Goal: Check status: Check status

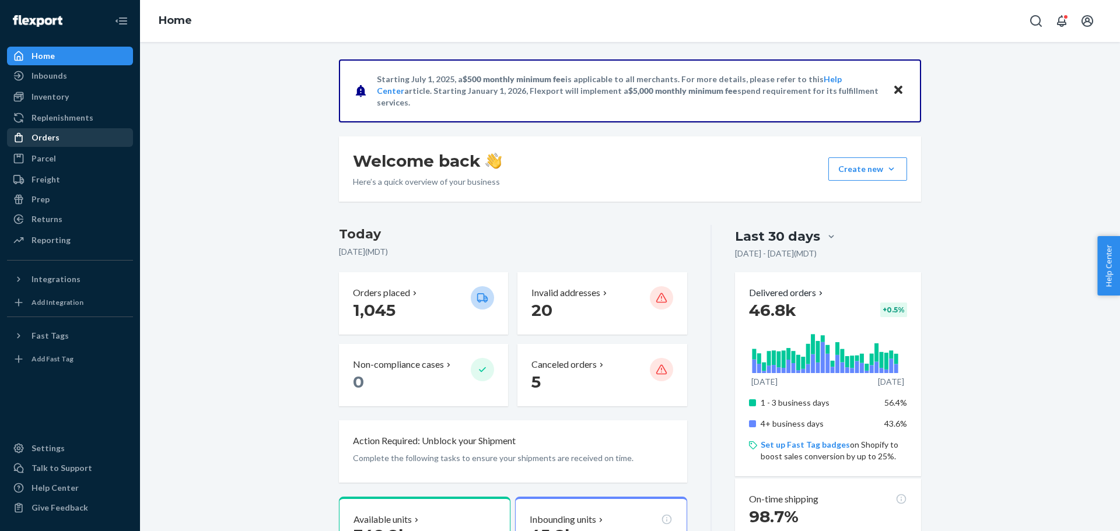
click at [52, 135] on div "Orders" at bounding box center [45, 138] width 28 height 12
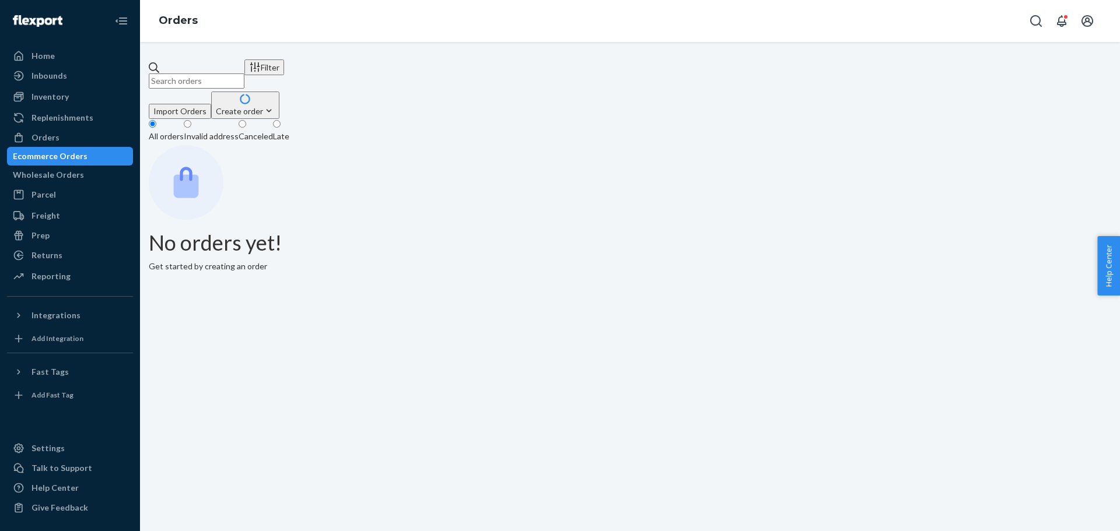
click at [197, 73] on input "text" at bounding box center [197, 80] width 96 height 15
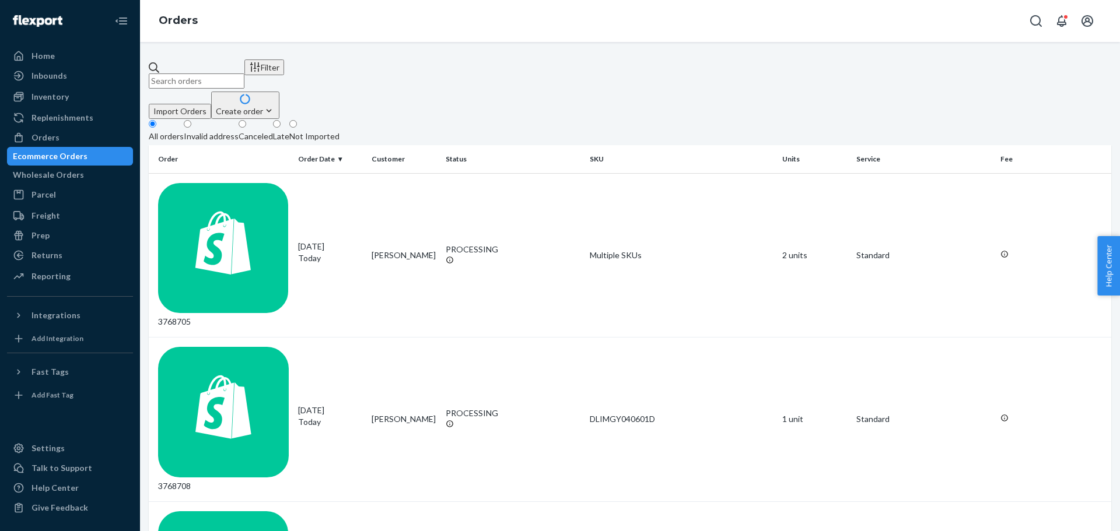
paste input "BRISBANE WHITE W7.5"
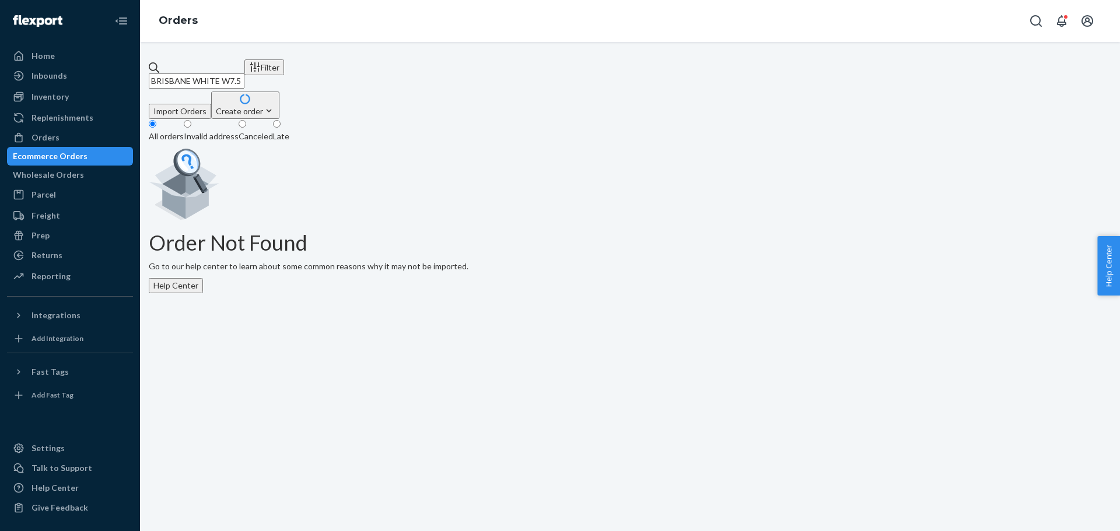
click at [233, 73] on input "BRISBANE WHITE W7.5" at bounding box center [197, 80] width 96 height 15
paste input "112-8960243-5845063"
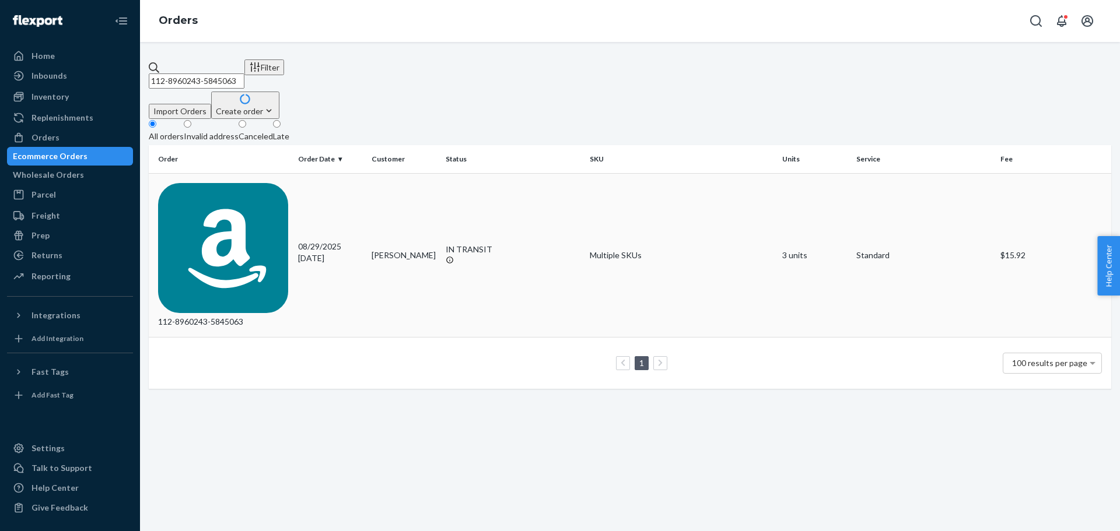
type input "112-8960243-5845063"
click at [242, 183] on div "112-8960243-5845063" at bounding box center [223, 255] width 131 height 145
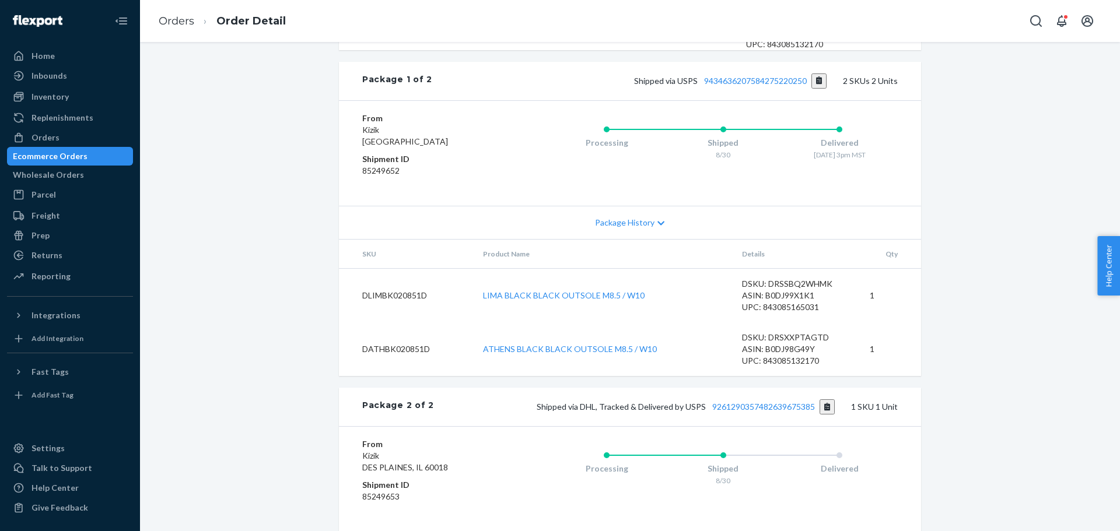
scroll to position [792, 0]
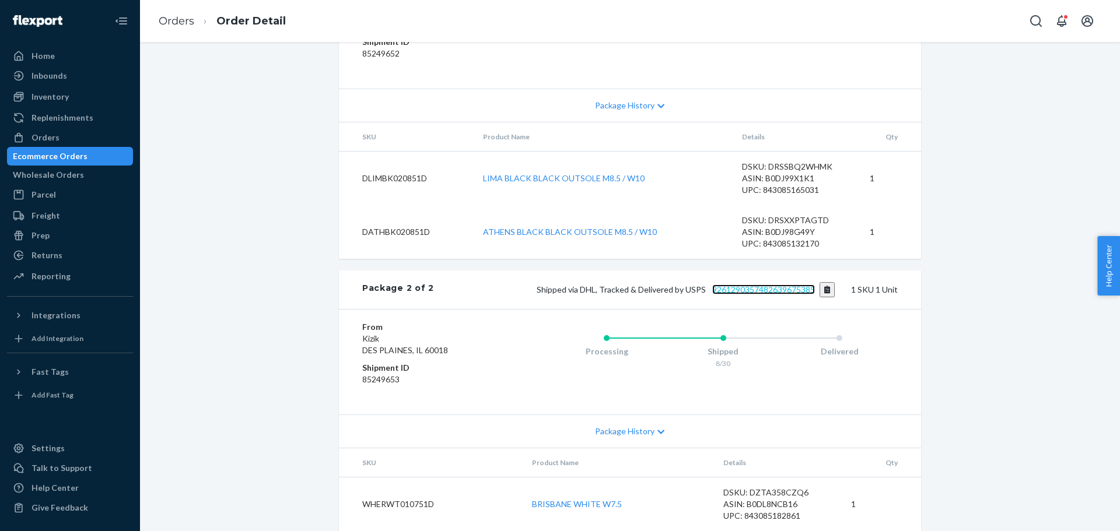
click at [762, 285] on link "9261290357482639675385" at bounding box center [763, 290] width 103 height 10
drag, startPoint x: 643, startPoint y: 162, endPoint x: 456, endPoint y: 157, distance: 187.2
click at [456, 157] on tr "DLIMBK020851D LIMA BLACK BLACK OUTSOLE M8.5 / W10 DSKU: DRSSBQ2WHMK ASIN: B0DJ9…" at bounding box center [630, 178] width 582 height 54
drag, startPoint x: 662, startPoint y: 215, endPoint x: 479, endPoint y: 220, distance: 183.1
click at [479, 220] on td "ATHENS BLACK BLACK OUTSOLE M8.5 / W10" at bounding box center [602, 232] width 259 height 54
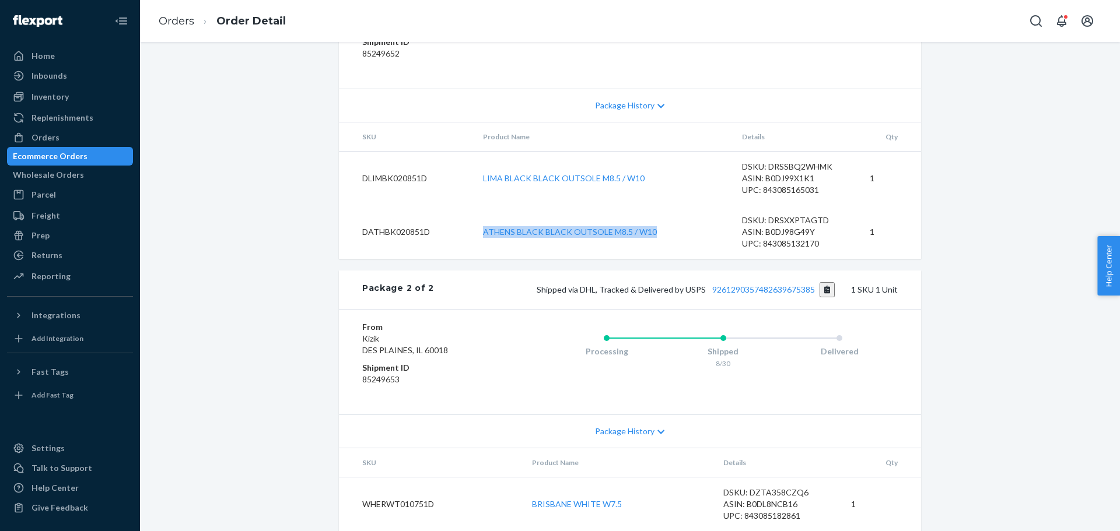
copy link "ATHENS BLACK BLACK OUTSOLE M8.5 / W10"
drag, startPoint x: 638, startPoint y: 285, endPoint x: 473, endPoint y: 291, distance: 164.6
click at [473, 205] on td "LIMA BLACK BLACK OUTSOLE M8.5 / W10" at bounding box center [602, 178] width 259 height 54
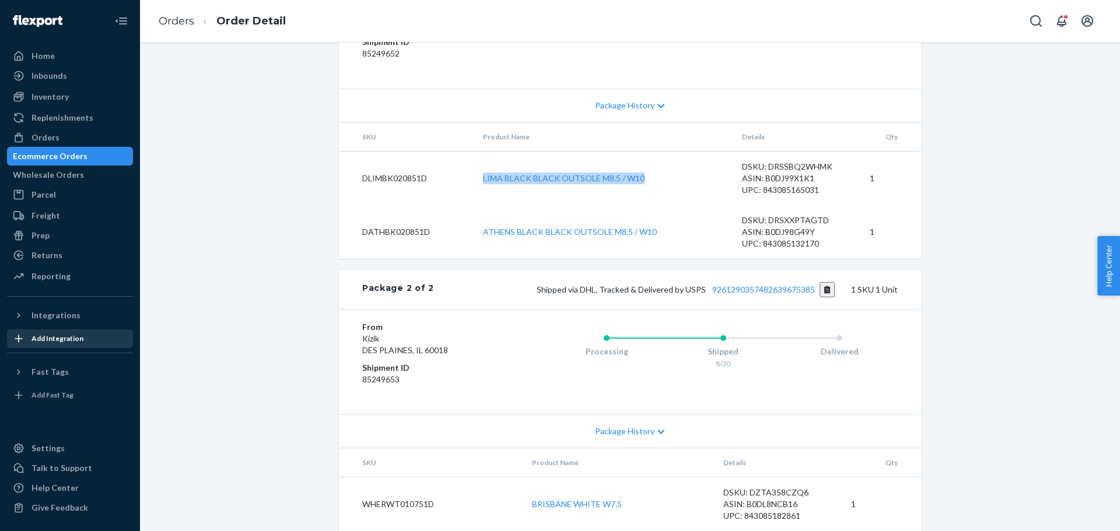
copy link "LIMA BLACK BLACK OUTSOLE M8.5 / W10"
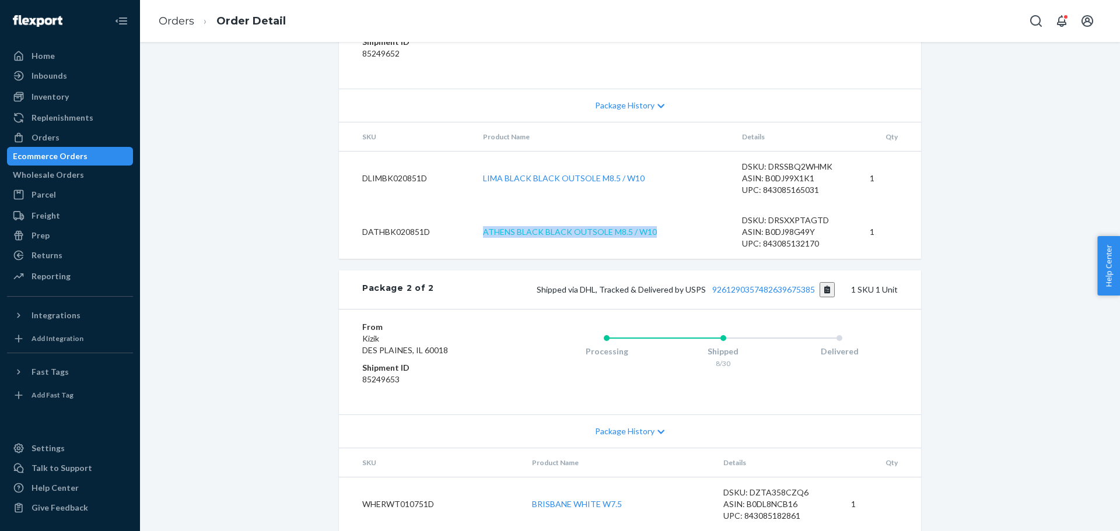
drag, startPoint x: 656, startPoint y: 332, endPoint x: 480, endPoint y: 338, distance: 176.2
click at [480, 259] on td "ATHENS BLACK BLACK OUTSOLE M8.5 / W10" at bounding box center [602, 232] width 259 height 54
copy link "ATHENS BLACK BLACK OUTSOLE M8.5 / W10"
drag, startPoint x: 627, startPoint y: 490, endPoint x: 523, endPoint y: 494, distance: 103.8
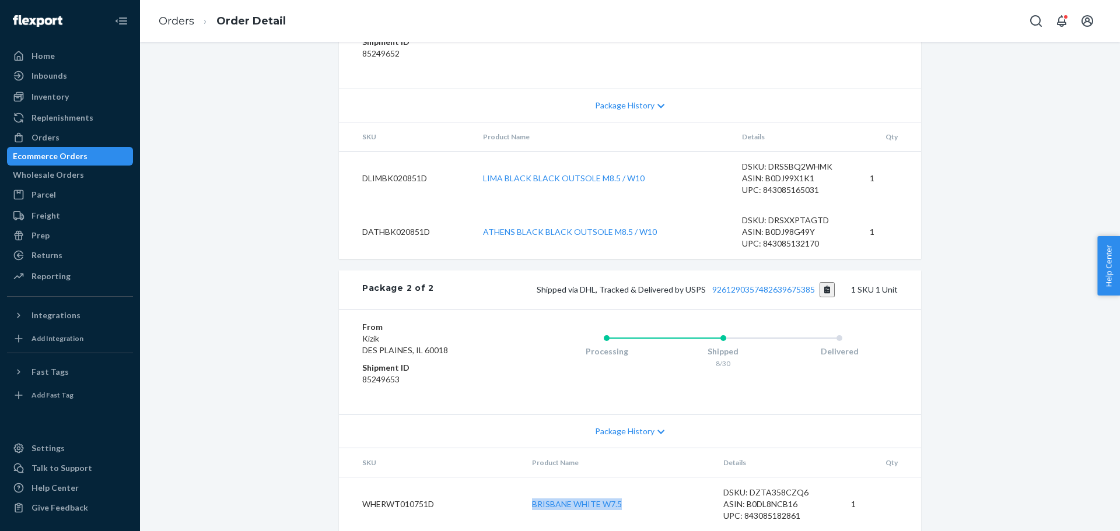
click at [523, 494] on td "BRISBANE WHITE W7.5" at bounding box center [617, 504] width 191 height 54
click at [722, 285] on link "9261290357482639675385" at bounding box center [763, 290] width 103 height 10
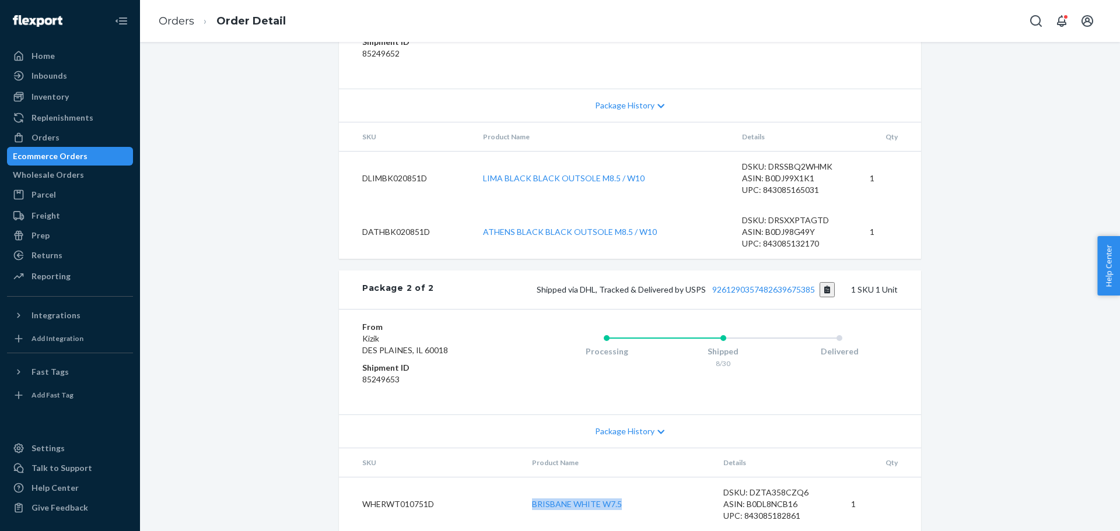
click at [655, 477] on td "BRISBANE WHITE W7.5" at bounding box center [617, 504] width 191 height 54
drag, startPoint x: 629, startPoint y: 492, endPoint x: 524, endPoint y: 495, distance: 105.0
click at [524, 495] on td "BRISBANE WHITE W7.5" at bounding box center [617, 504] width 191 height 54
copy link "BRISBANE WHITE W7.5"
click at [583, 499] on link "BRISBANE WHITE W7.5" at bounding box center [577, 504] width 90 height 10
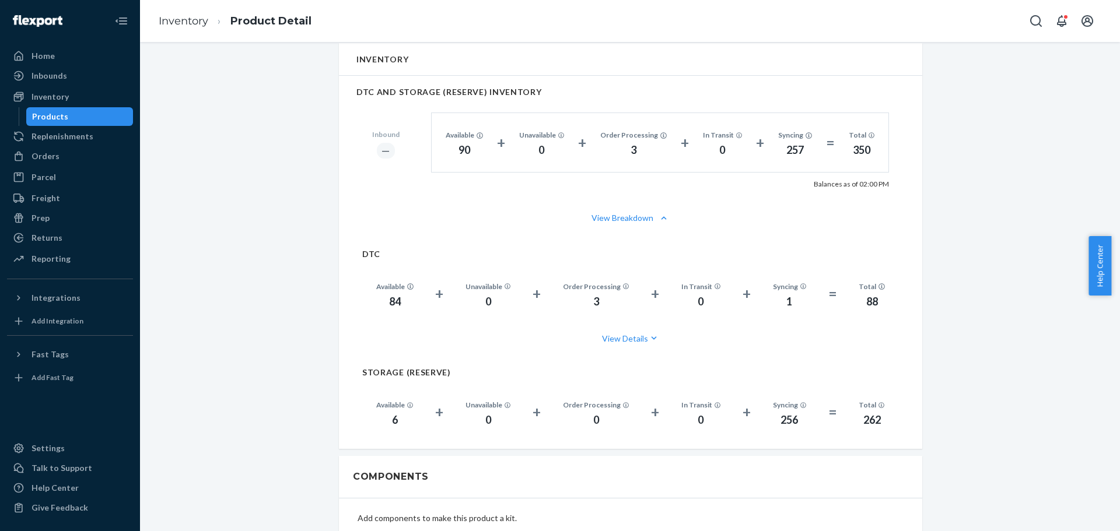
scroll to position [758, 0]
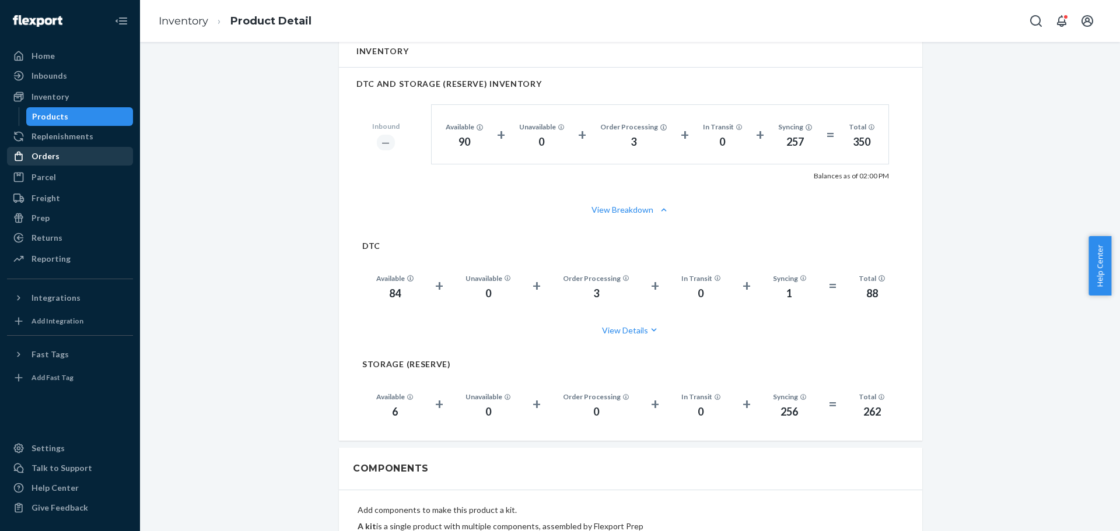
click at [44, 154] on div "Orders" at bounding box center [45, 156] width 28 height 12
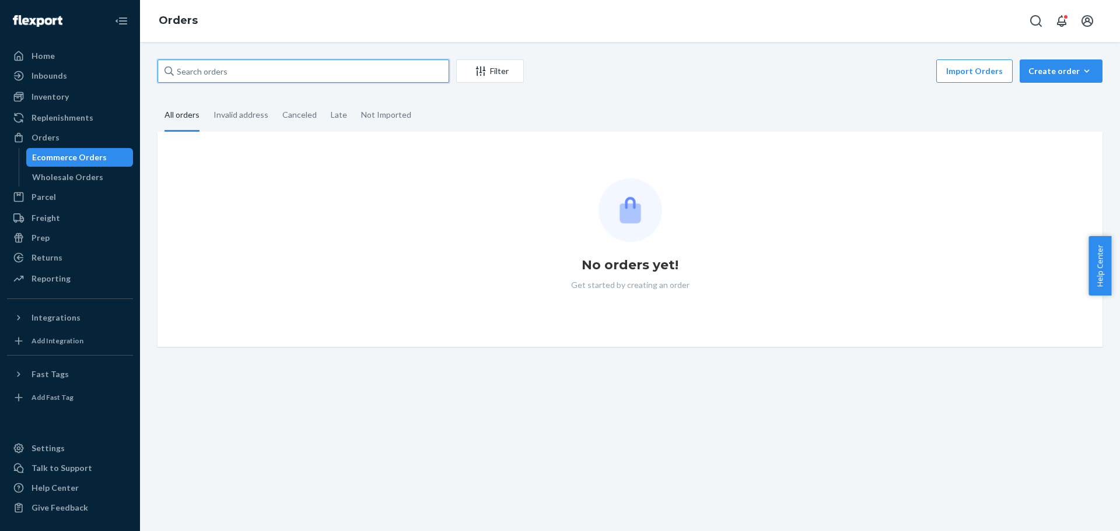
click at [194, 74] on input "text" at bounding box center [303, 70] width 292 height 23
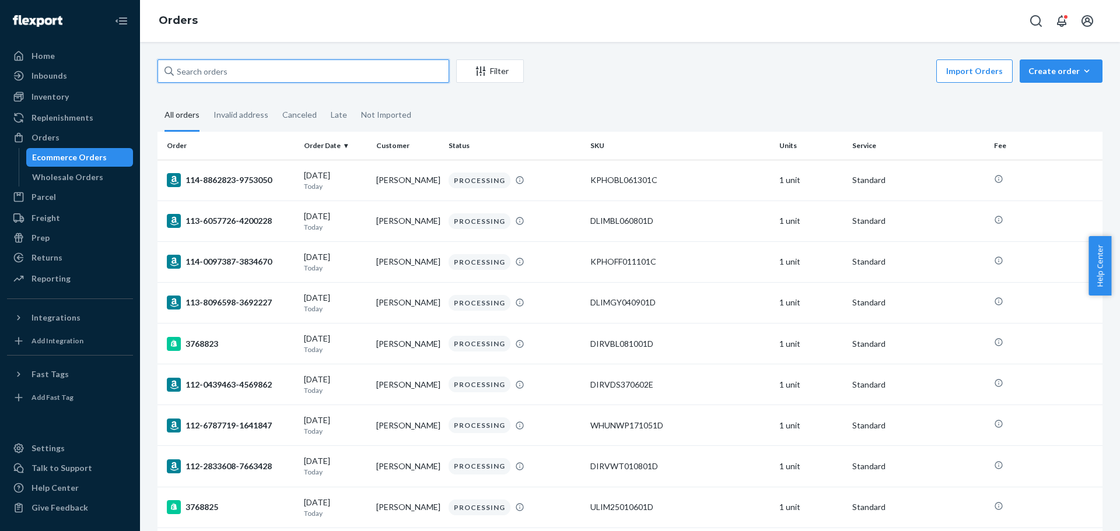
paste input "112-5363470-4437846"
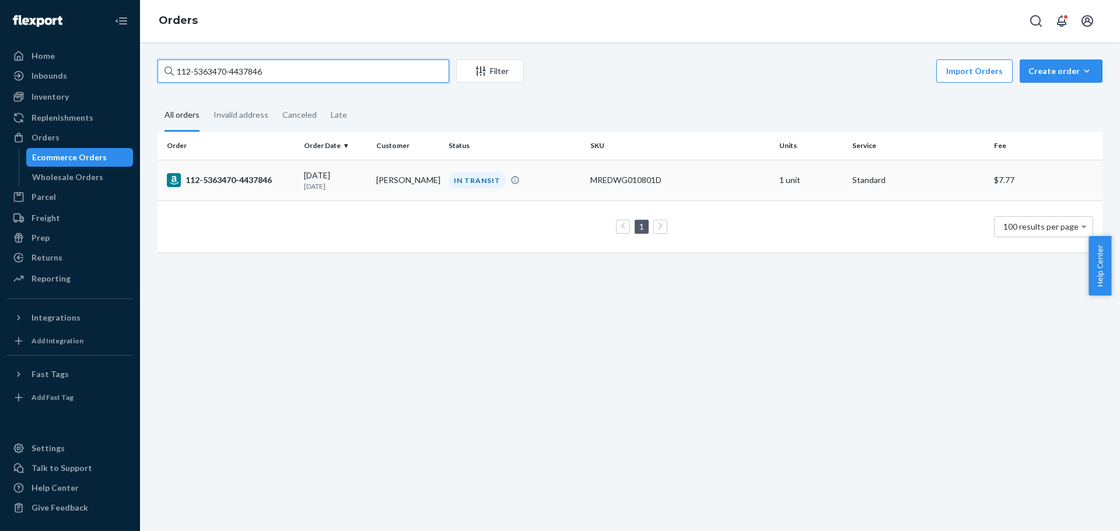
type input "112-5363470-4437846"
click at [209, 176] on div "112-5363470-4437846" at bounding box center [231, 180] width 128 height 14
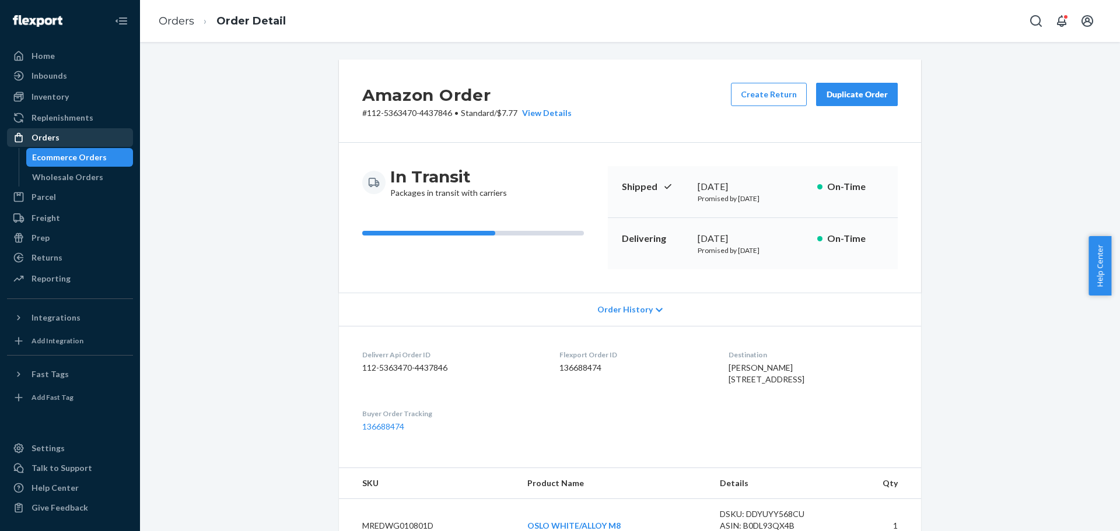
drag, startPoint x: 51, startPoint y: 136, endPoint x: 72, endPoint y: 139, distance: 20.7
click at [50, 136] on div "Orders" at bounding box center [45, 138] width 28 height 12
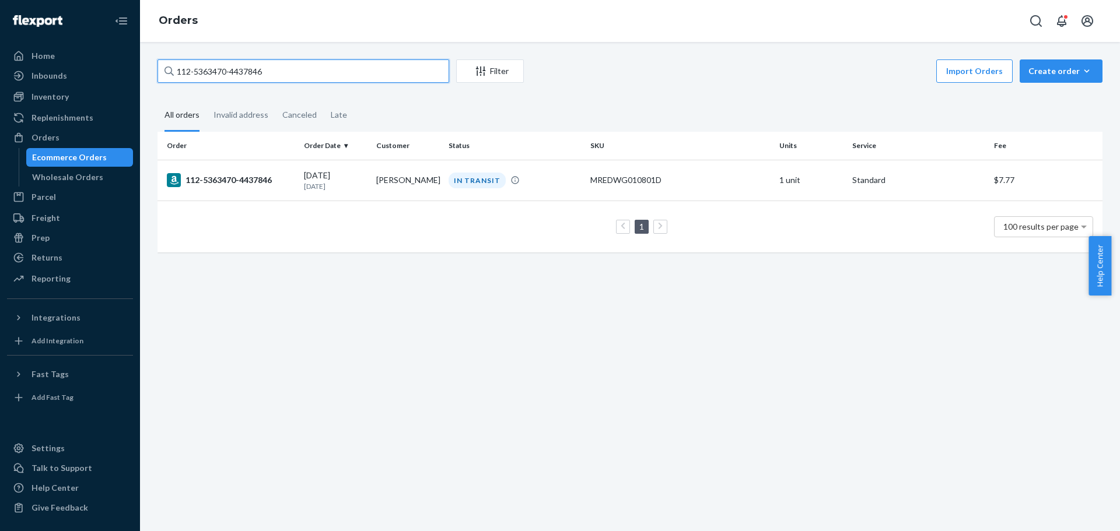
click at [252, 76] on input "112-5363470-4437846" at bounding box center [303, 70] width 292 height 23
paste input "1-8407979-5477820"
type input "111-8407979-5477820"
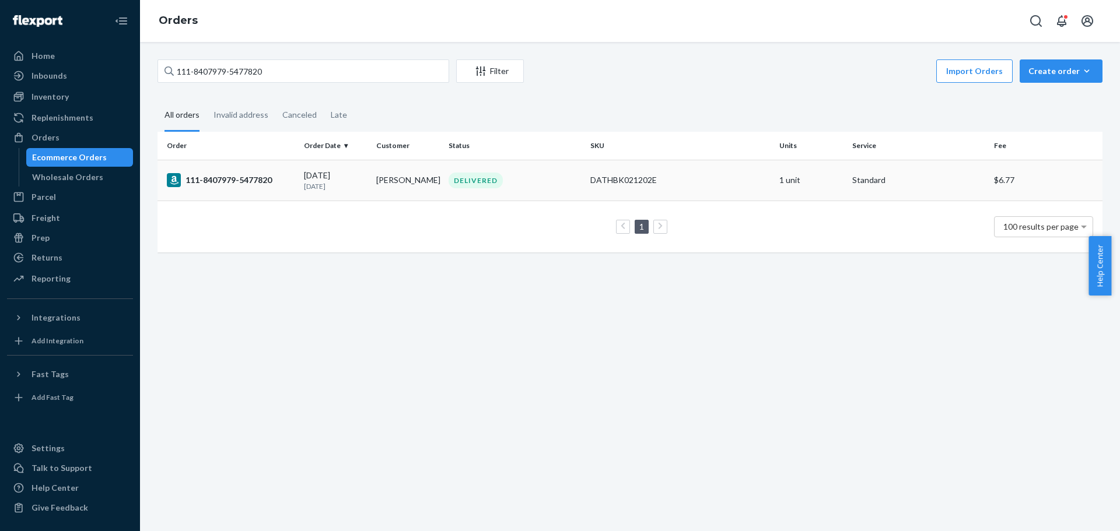
click at [248, 176] on div "111-8407979-5477820" at bounding box center [231, 180] width 128 height 14
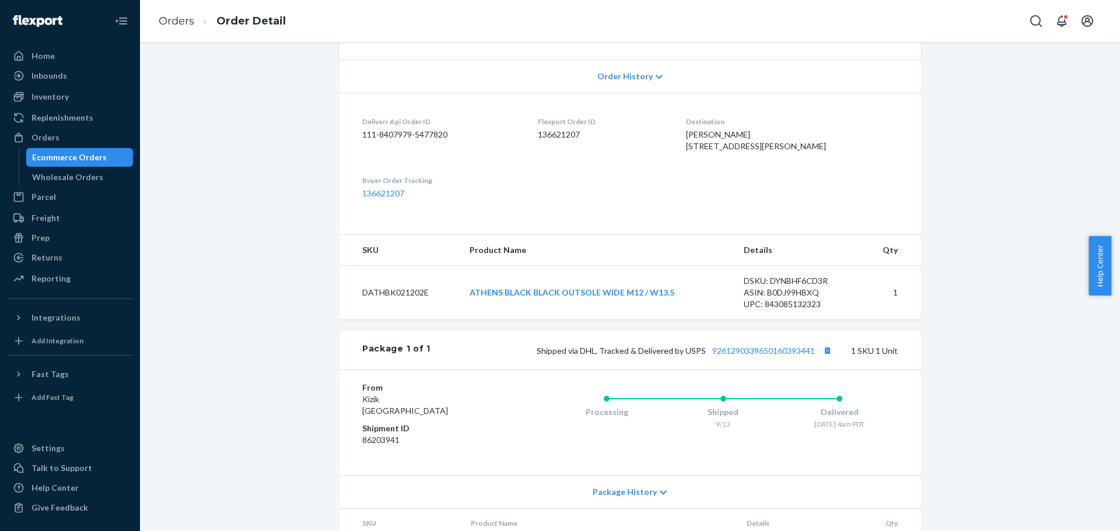
scroll to position [331, 0]
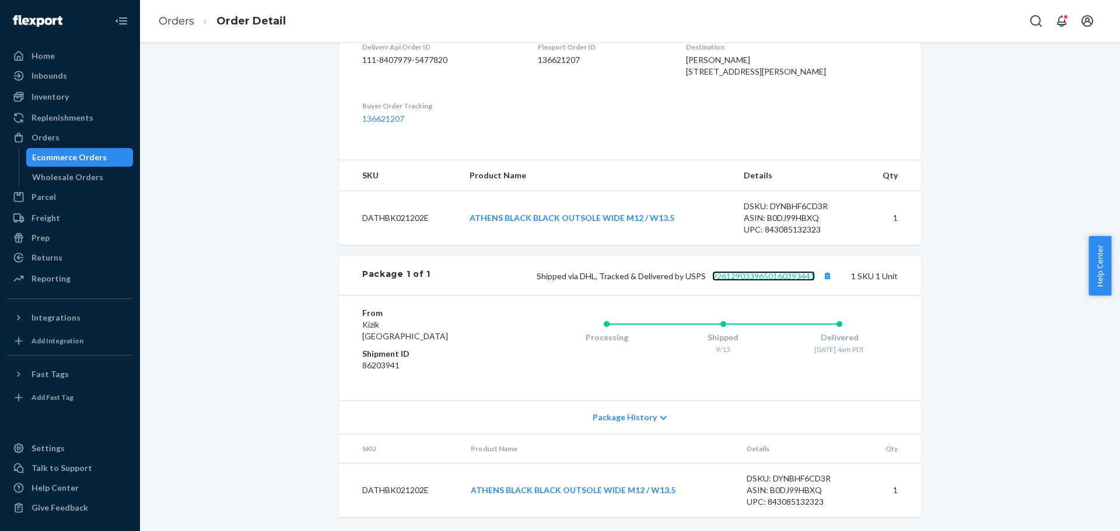
click at [766, 273] on link "9261290339650160393441" at bounding box center [763, 276] width 103 height 10
click at [604, 216] on link "ATHENS BLACK BLACK OUTSOLE WIDE M12 / W13.5" at bounding box center [571, 218] width 205 height 10
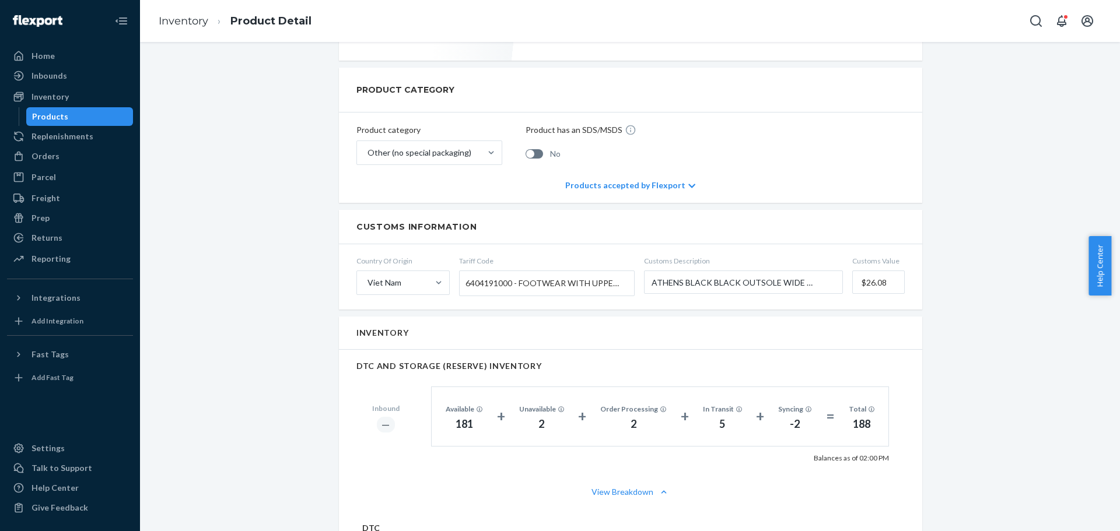
scroll to position [583, 0]
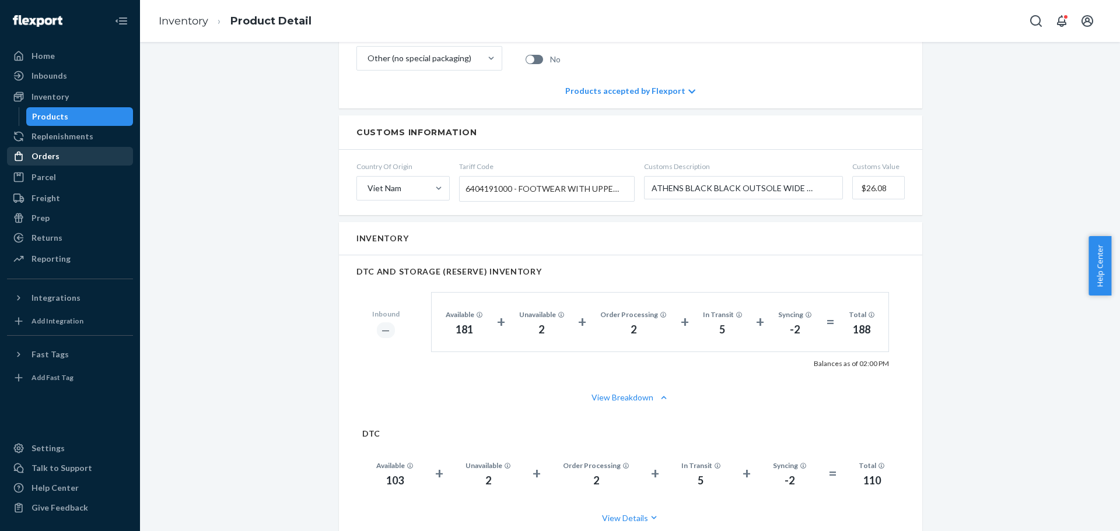
click at [40, 148] on div "Orders" at bounding box center [70, 156] width 124 height 16
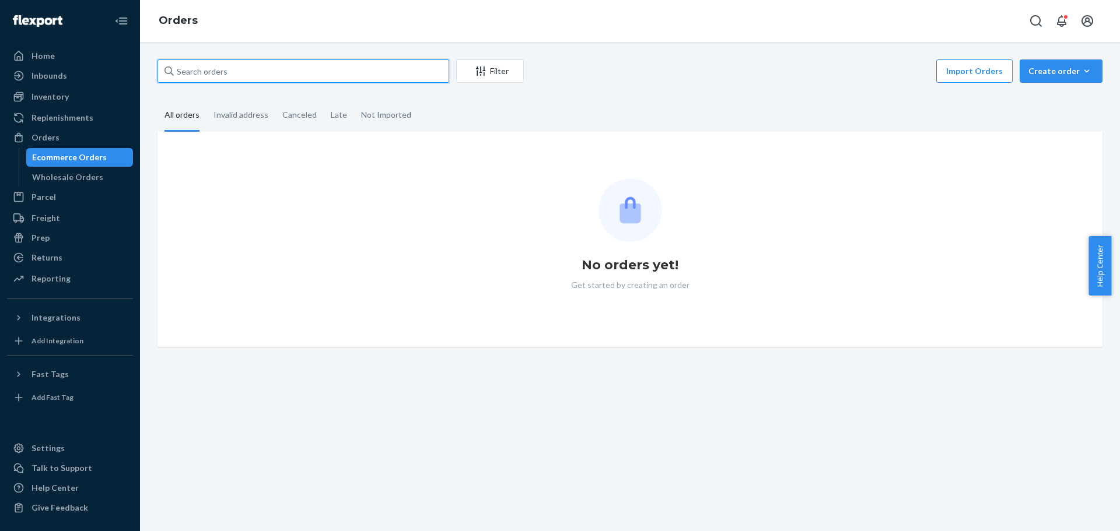
click at [276, 76] on input "text" at bounding box center [303, 70] width 292 height 23
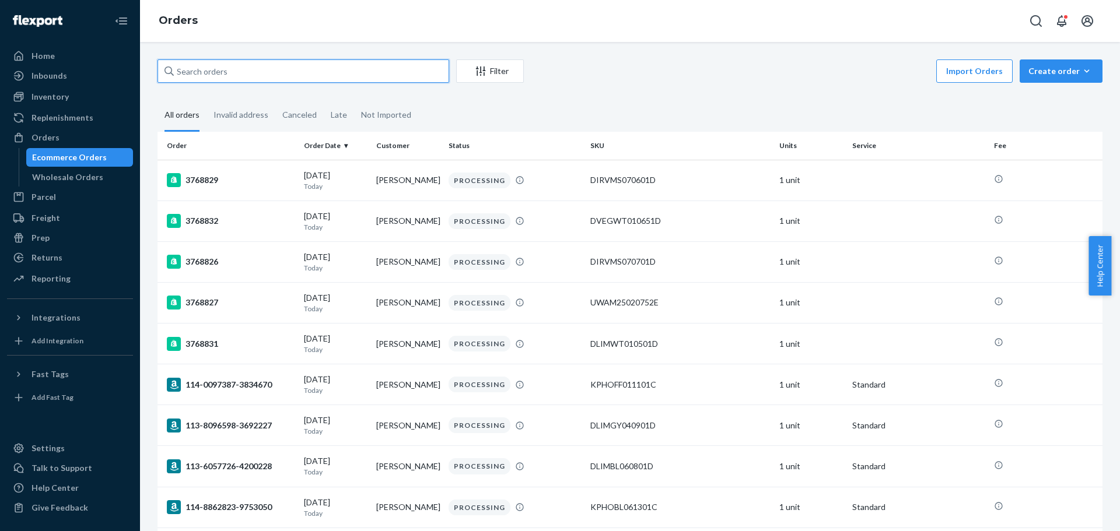
paste input "112-1508679-9971435"
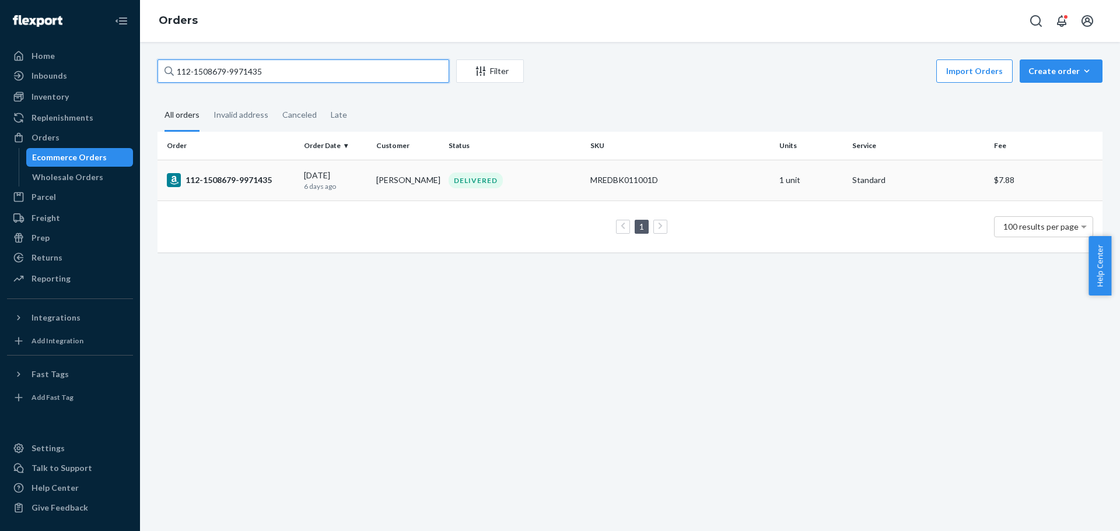
type input "112-1508679-9971435"
click at [235, 175] on div "112-1508679-9971435" at bounding box center [231, 180] width 128 height 14
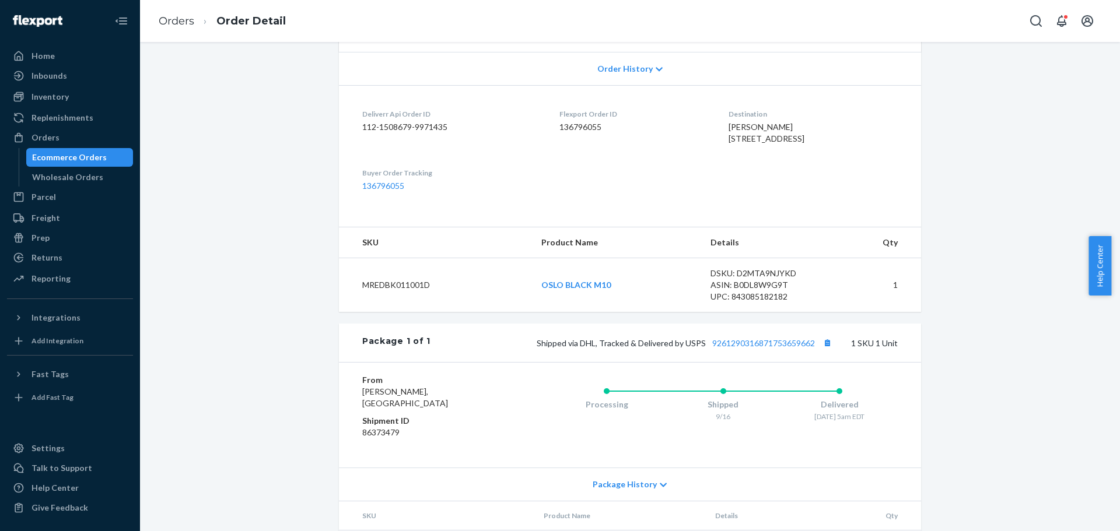
scroll to position [292, 0]
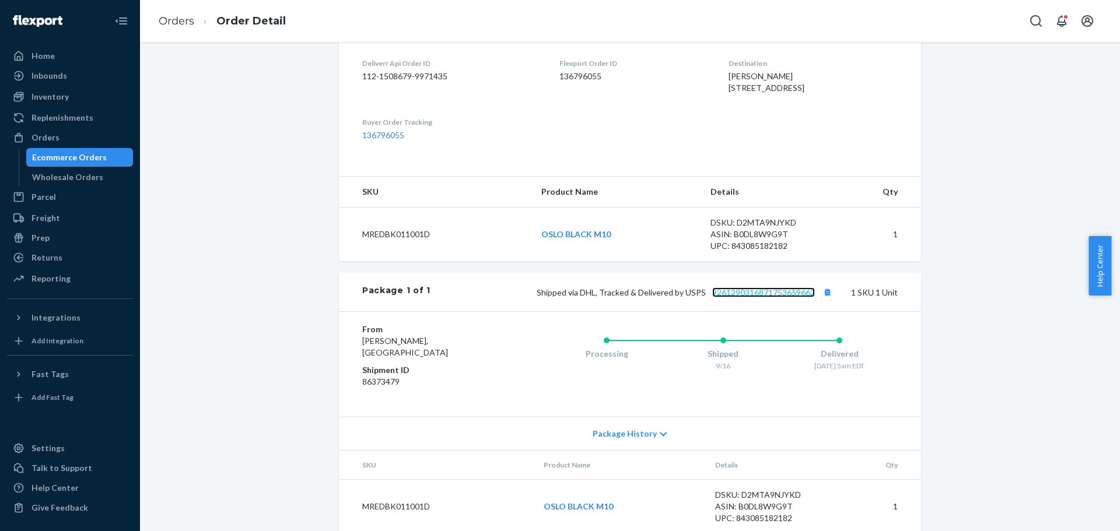
click at [723, 297] on link "9261290316871753659662" at bounding box center [763, 292] width 103 height 10
click at [85, 134] on div "Orders" at bounding box center [70, 137] width 124 height 16
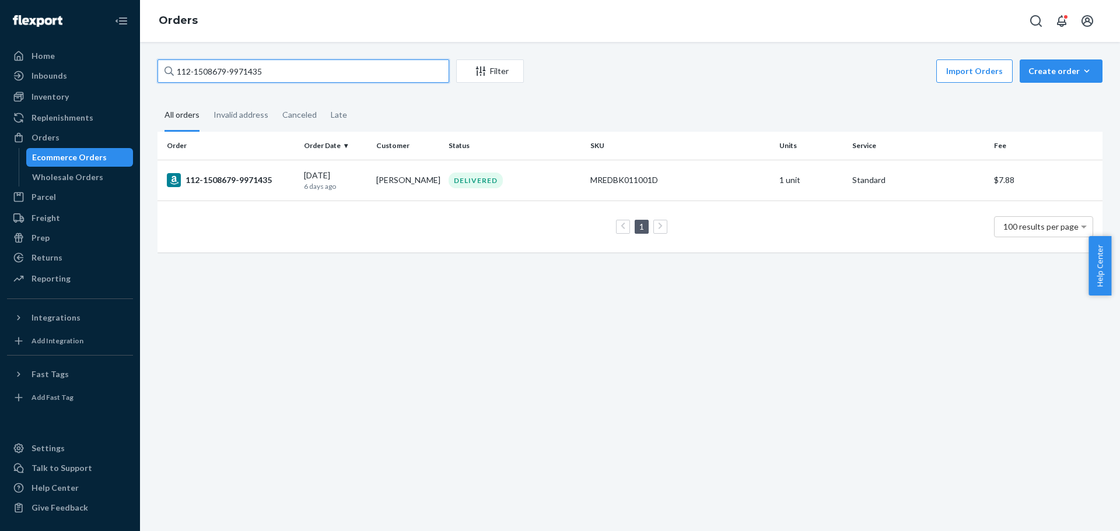
drag, startPoint x: 85, startPoint y: 134, endPoint x: 197, endPoint y: 69, distance: 129.0
click at [197, 69] on input "112-1508679-9971435" at bounding box center [303, 70] width 292 height 23
paste input "4163318-0111437"
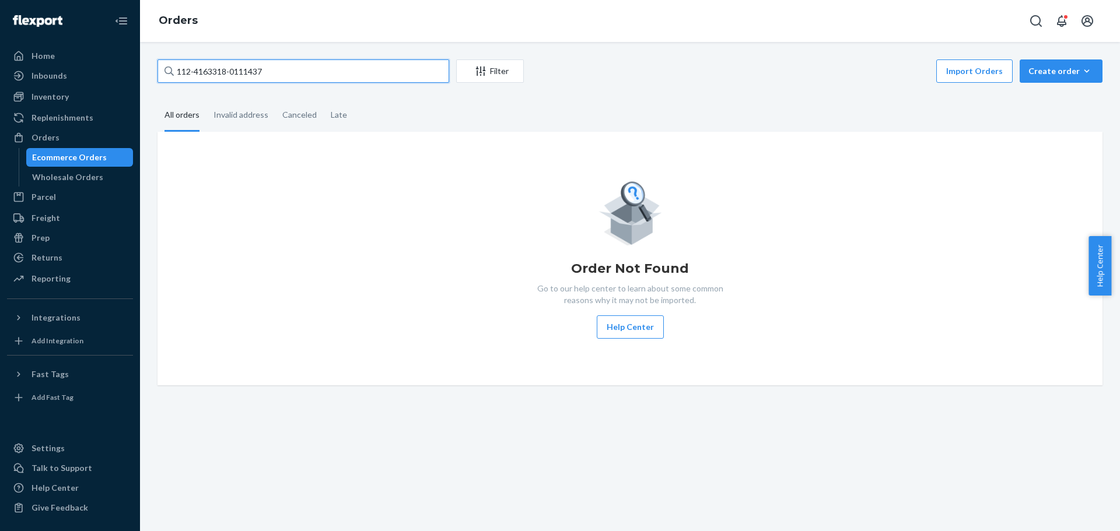
type input "112-4163318-0111437"
click at [56, 98] on div "Inventory" at bounding box center [49, 97] width 37 height 12
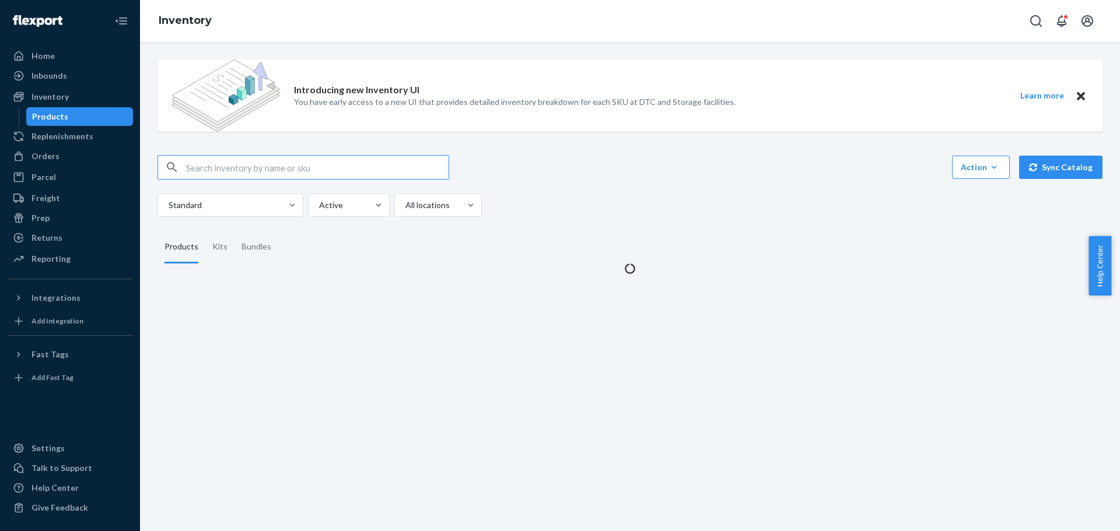
click at [216, 165] on input "text" at bounding box center [317, 167] width 262 height 23
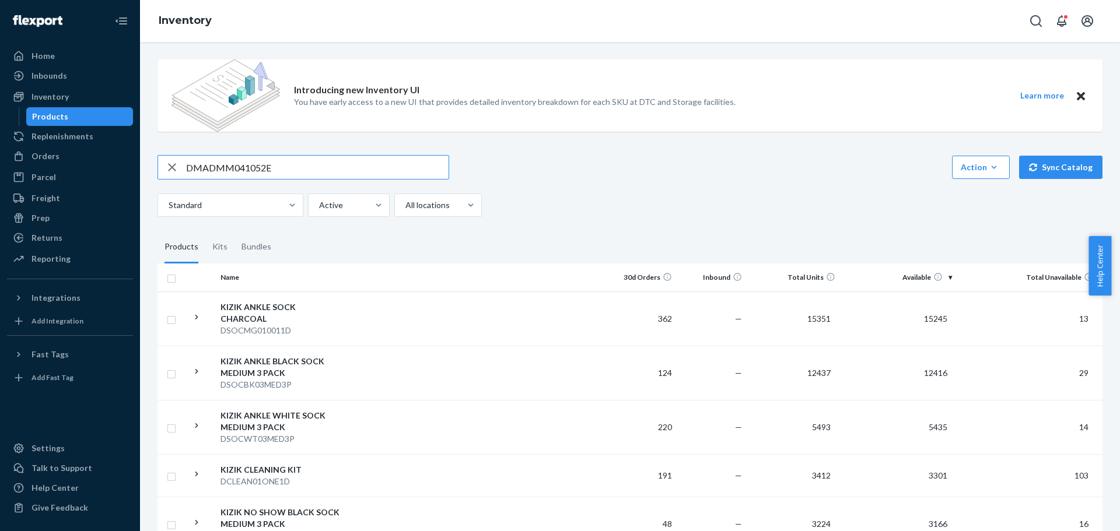
type input "DMADMM041052E"
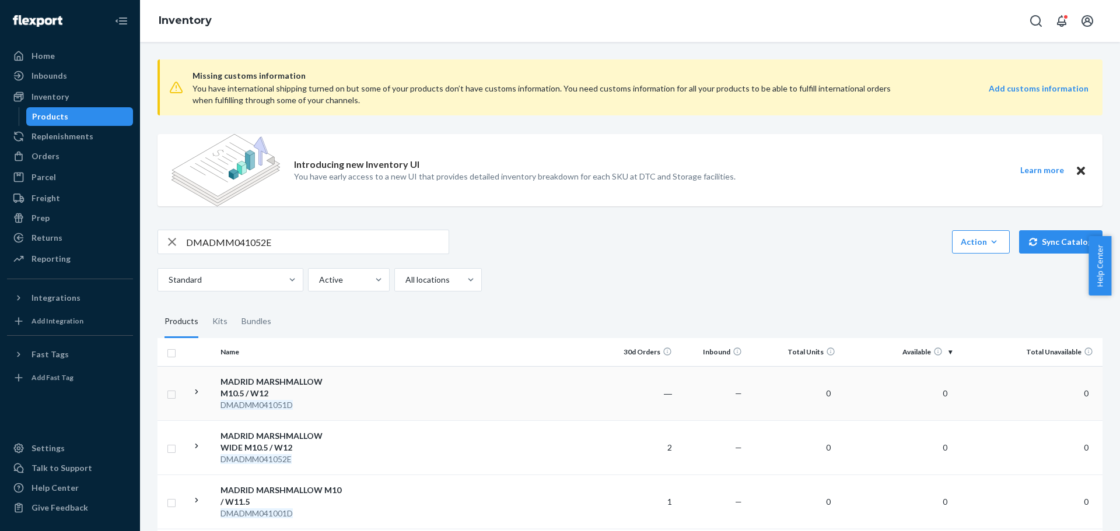
click at [241, 399] on div "DMADMM041051D" at bounding box center [281, 405] width 122 height 12
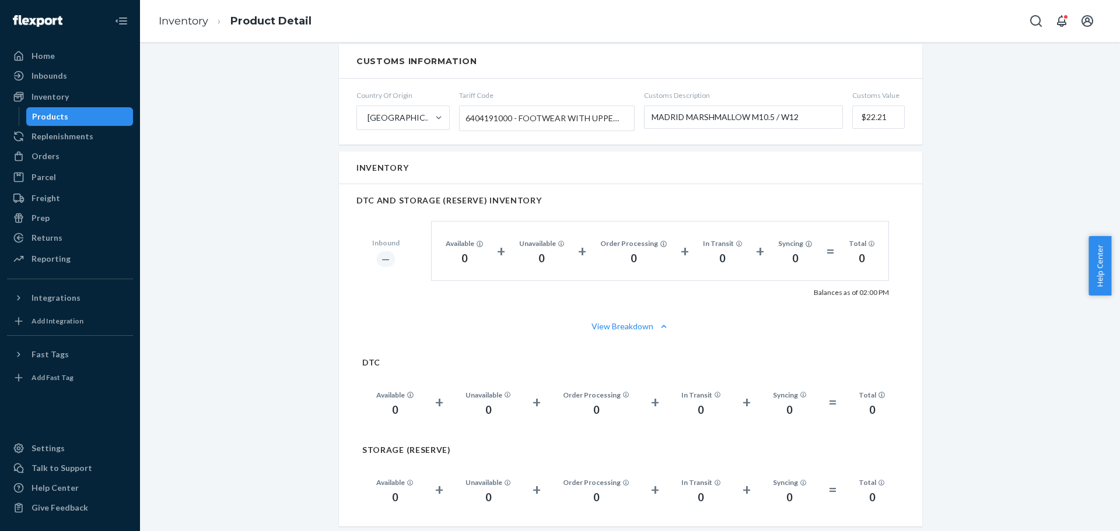
scroll to position [758, 0]
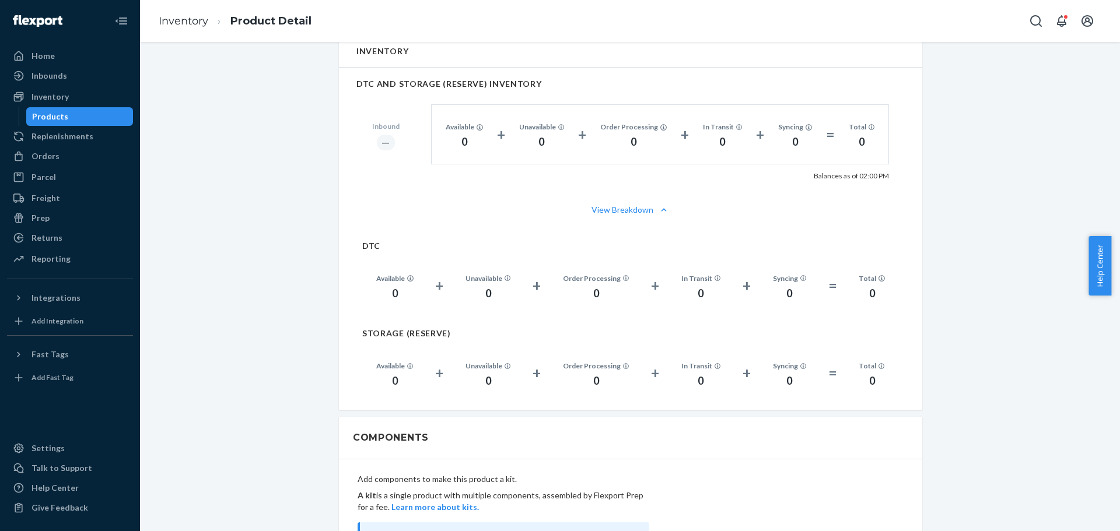
click at [173, 85] on div "Introducing new Inventory UI You have early access to a new UI that provides de…" at bounding box center [630, 128] width 962 height 1655
click at [47, 157] on div "Orders" at bounding box center [45, 156] width 28 height 12
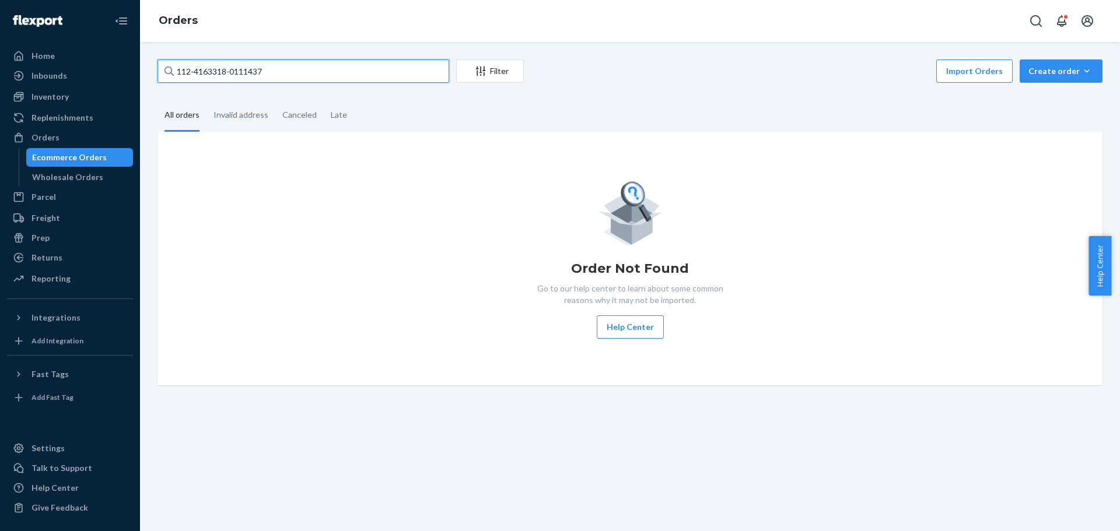
click at [226, 72] on input "112-4163318-0111437" at bounding box center [303, 70] width 292 height 23
paste input "7157522-6436238"
type input "112-7157522-6436238"
